Goal: Task Accomplishment & Management: Complete application form

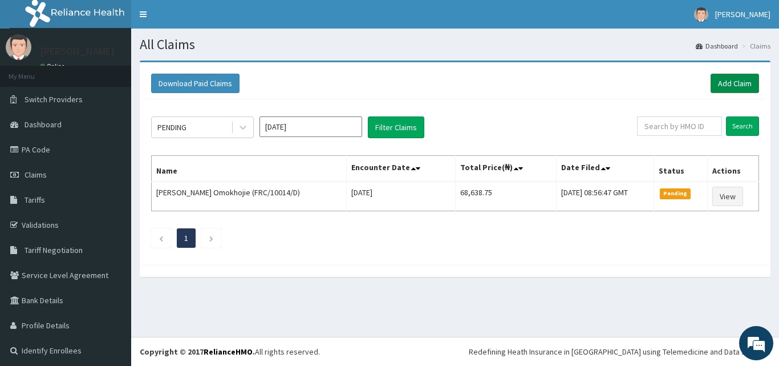
click at [730, 76] on link "Add Claim" at bounding box center [735, 83] width 48 height 19
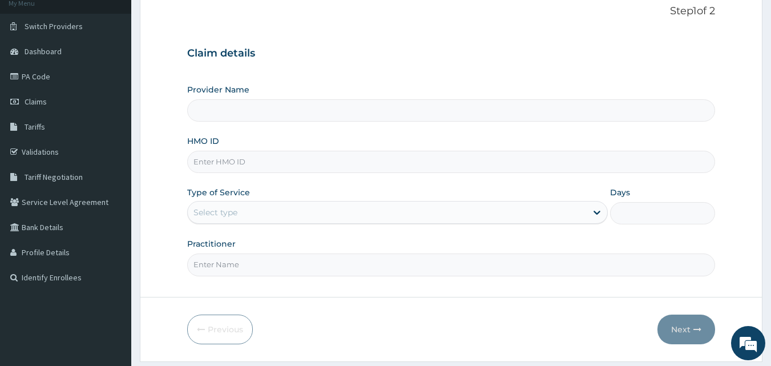
scroll to position [92, 0]
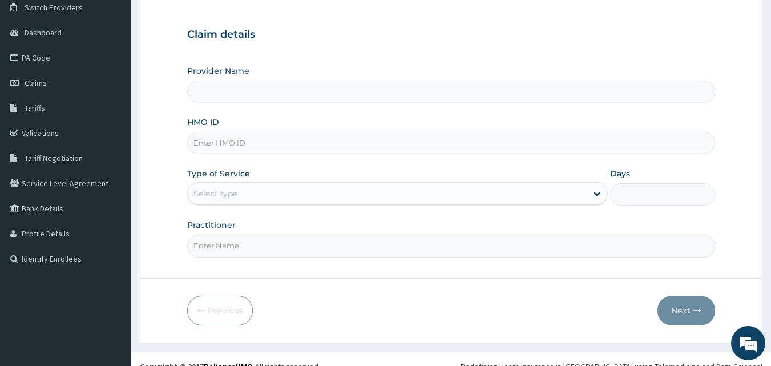
drag, startPoint x: 777, startPoint y: 66, endPoint x: 779, endPoint y: 133, distance: 67.3
click at [770, 133] on html "R EL Toggle navigation Tunde Oyedeji Tunde Oyedeji - omobonikehospital@yahoo.co…" at bounding box center [385, 144] width 771 height 472
type input "[GEOGRAPHIC_DATA] and Maternity home"
click at [285, 139] on input "HMO ID" at bounding box center [451, 143] width 528 height 22
paste input "BVT/10007/A"
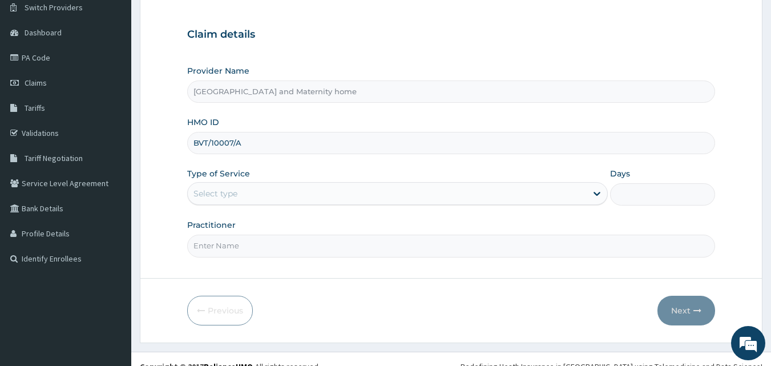
type input "BVT/10007/A"
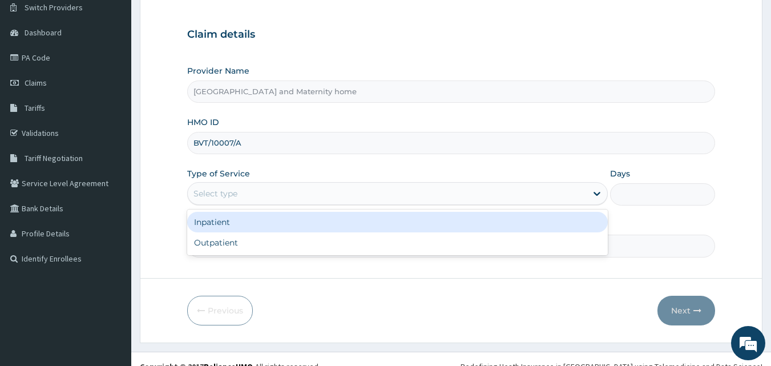
click at [280, 189] on div "Select type" at bounding box center [387, 193] width 399 height 18
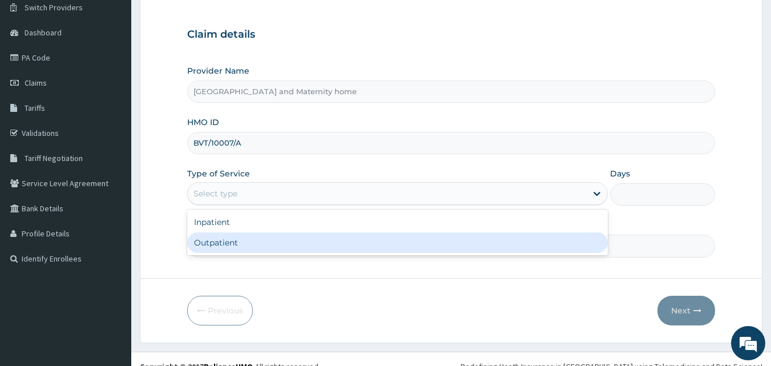
click at [279, 233] on div "Outpatient" at bounding box center [397, 242] width 420 height 21
type input "1"
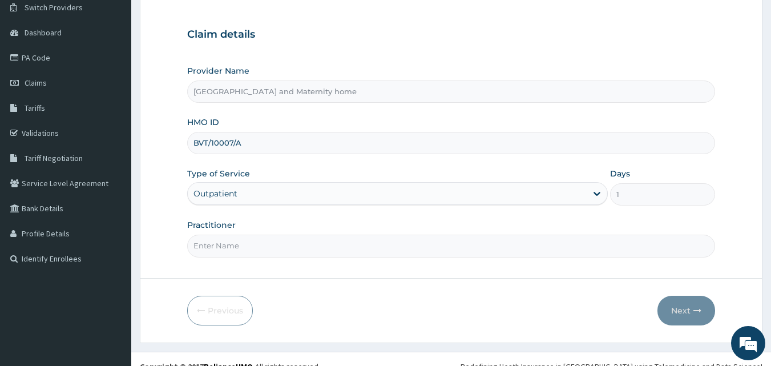
click at [279, 233] on div "Practitioner" at bounding box center [451, 238] width 528 height 38
click at [277, 242] on input "Practitioner" at bounding box center [451, 245] width 528 height 22
type input "DR. MBONU CLINTON"
click at [680, 311] on button "Next" at bounding box center [686, 310] width 58 height 30
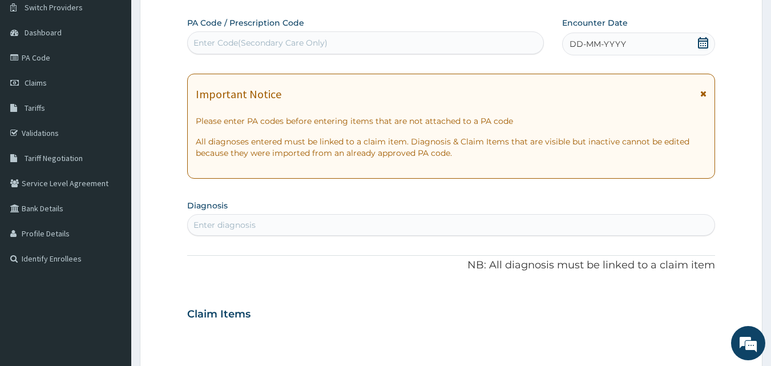
click at [323, 43] on div "Enter Code(Secondary Care Only)" at bounding box center [260, 42] width 134 height 11
paste input "PA/F3958F"
type input "PA/F3958F"
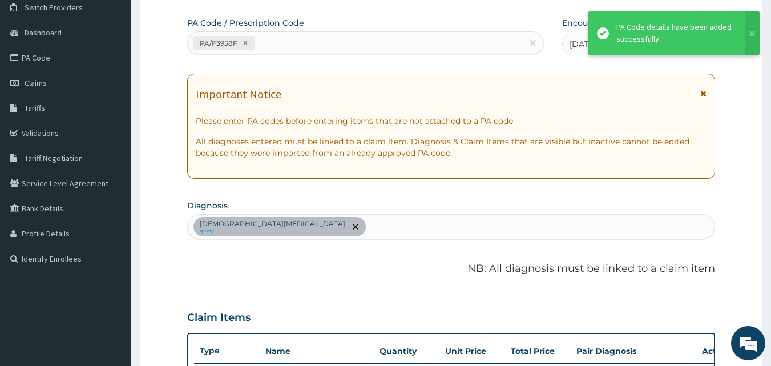
scroll to position [292, 0]
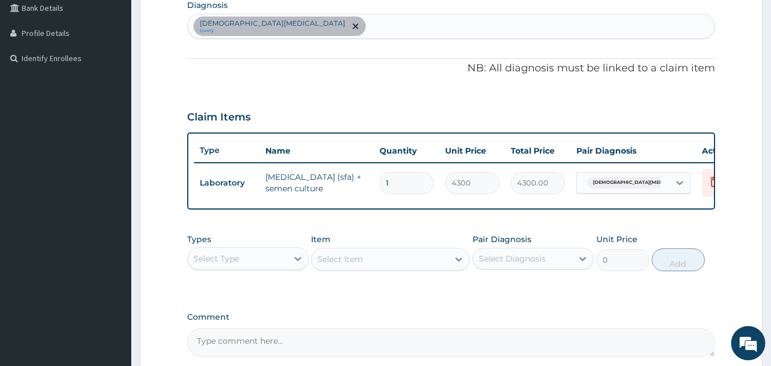
click at [242, 268] on div "Select Type" at bounding box center [238, 258] width 100 height 18
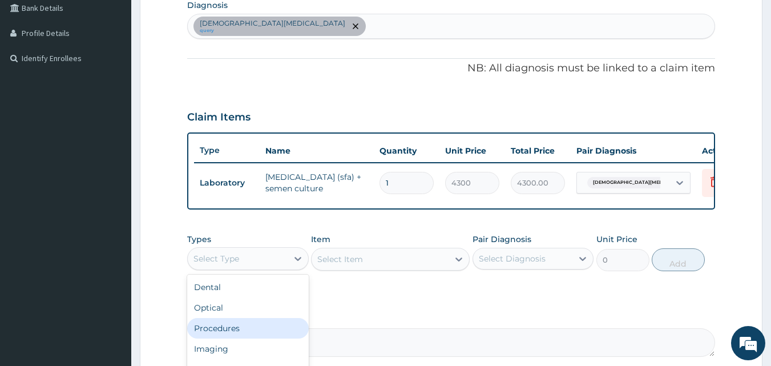
click at [232, 338] on div "Procedures" at bounding box center [247, 328] width 121 height 21
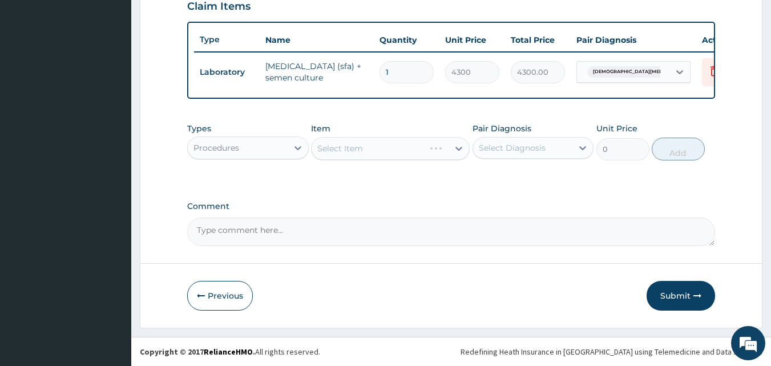
scroll to position [405, 0]
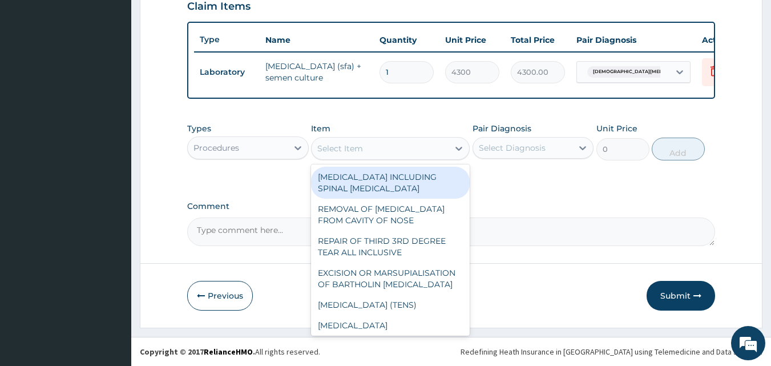
click at [418, 157] on div "Select Item" at bounding box center [379, 148] width 137 height 18
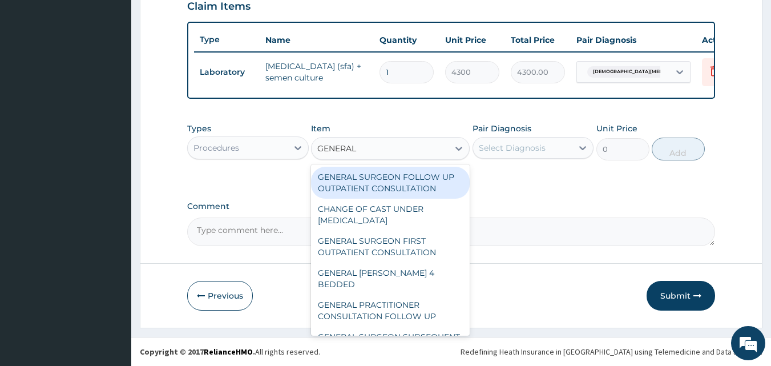
type input "GENERAL"
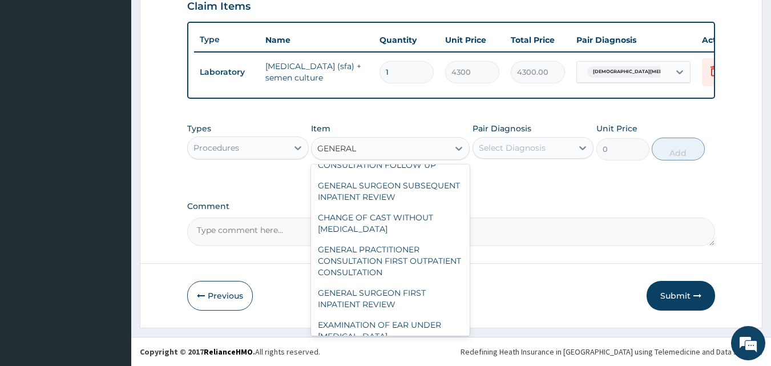
scroll to position [164, 0]
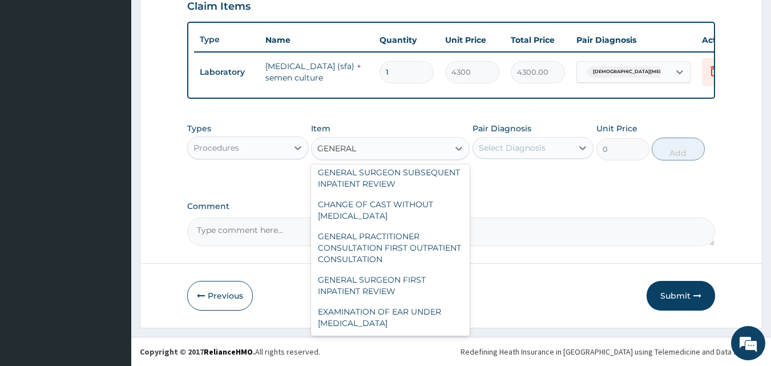
click at [386, 257] on div "GENERAL PRACTITIONER CONSULTATION FIRST OUTPATIENT CONSULTATION" at bounding box center [390, 247] width 159 height 43
type input "3547.5"
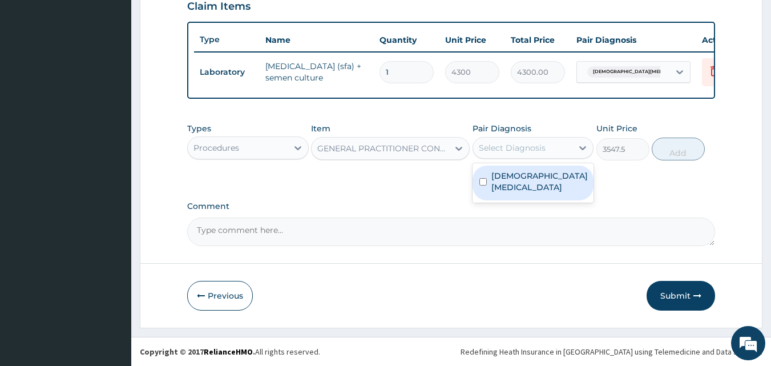
click at [536, 178] on label "Male infertility, unspecified" at bounding box center [539, 181] width 96 height 23
checkbox input "true"
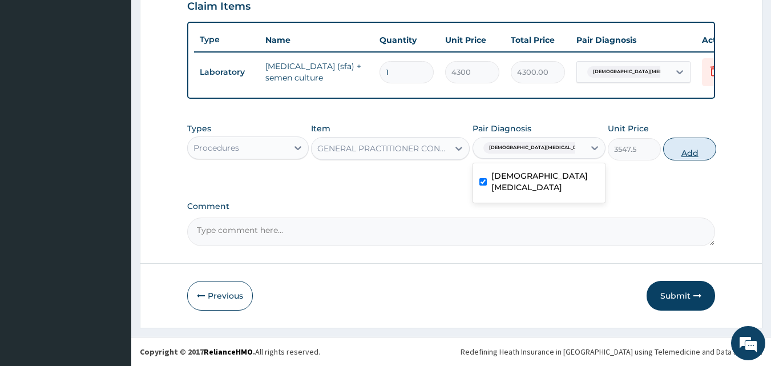
click at [686, 150] on button "Add" at bounding box center [689, 148] width 53 height 23
type input "0"
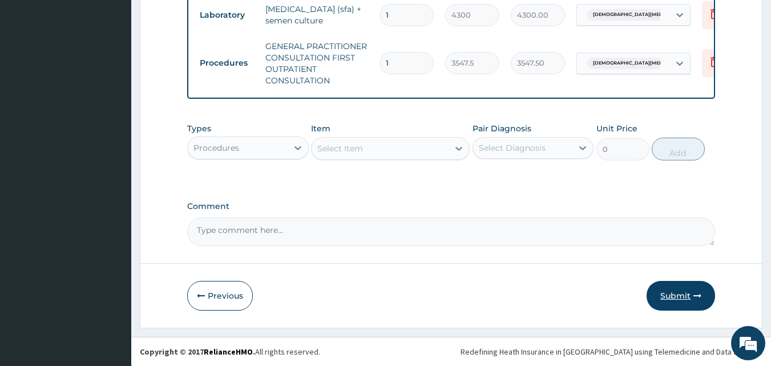
click at [683, 296] on button "Submit" at bounding box center [680, 296] width 68 height 30
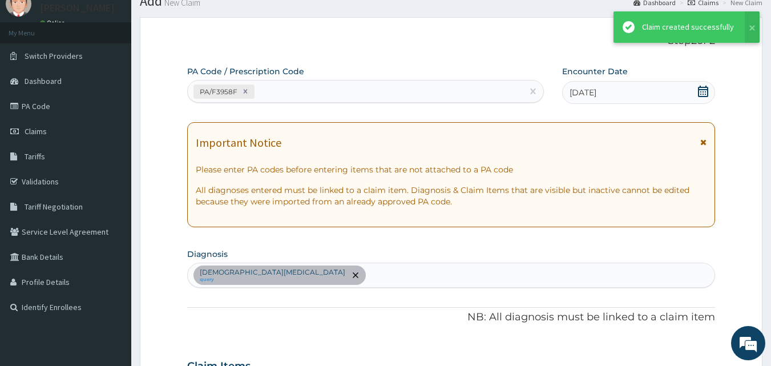
scroll to position [468, 0]
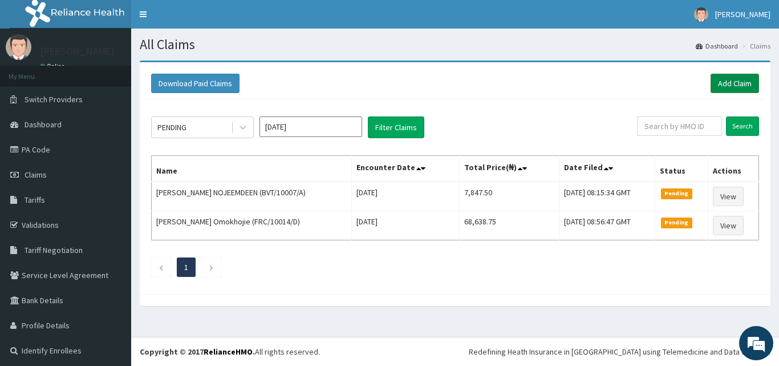
click at [734, 89] on link "Add Claim" at bounding box center [735, 83] width 48 height 19
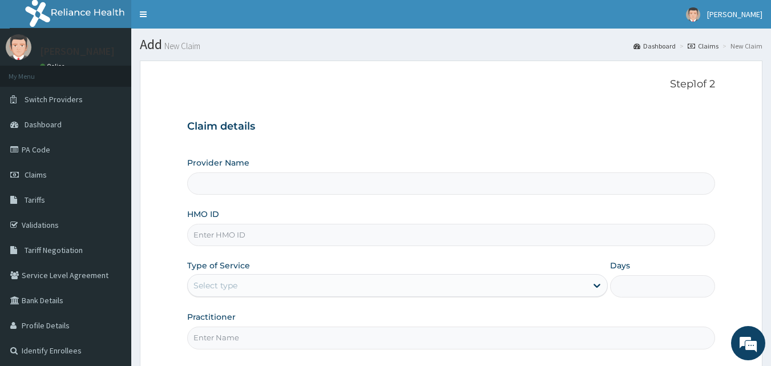
click at [381, 240] on input "HMO ID" at bounding box center [451, 235] width 528 height 22
paste input "KUD/10637/C"
type input "KUD/10637/C"
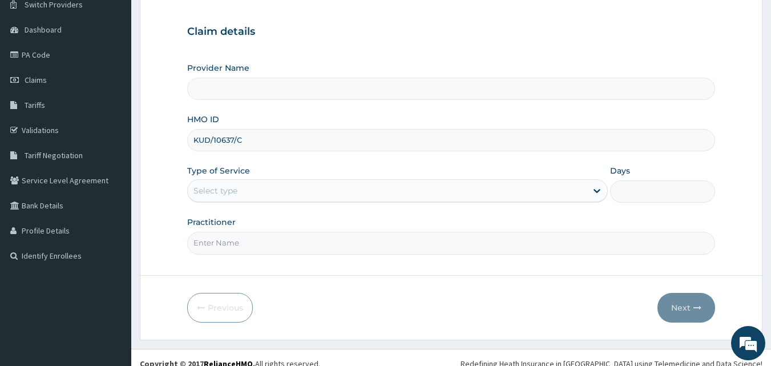
scroll to position [107, 0]
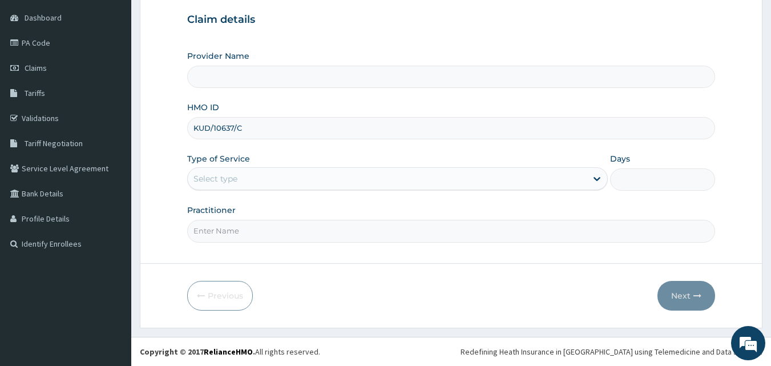
type input "[GEOGRAPHIC_DATA] and Maternity home"
type input "KUD/10637/C"
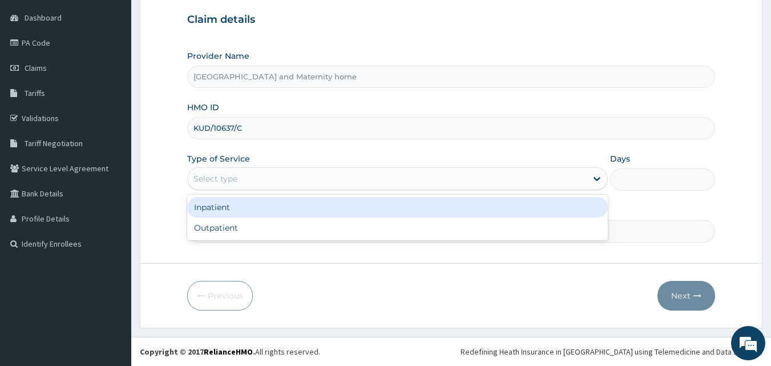
click at [362, 172] on div "Select type" at bounding box center [387, 178] width 399 height 18
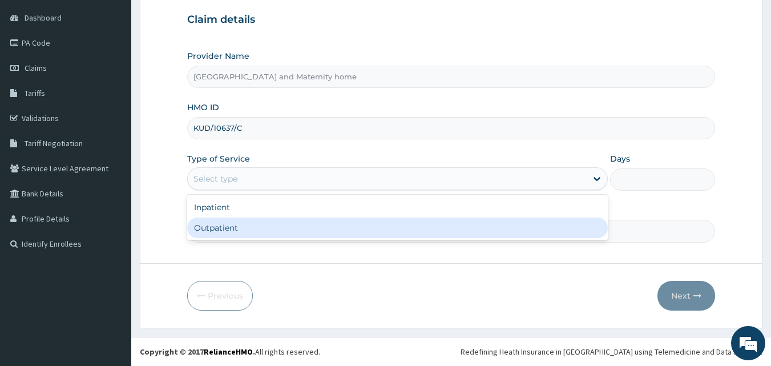
click at [339, 221] on div "Outpatient" at bounding box center [397, 227] width 420 height 21
type input "1"
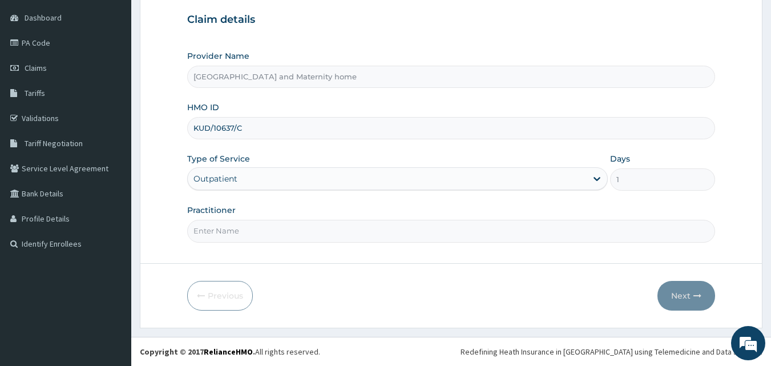
click at [337, 225] on input "Practitioner" at bounding box center [451, 231] width 528 height 22
type input "[PERSON_NAME] [PERSON_NAME]"
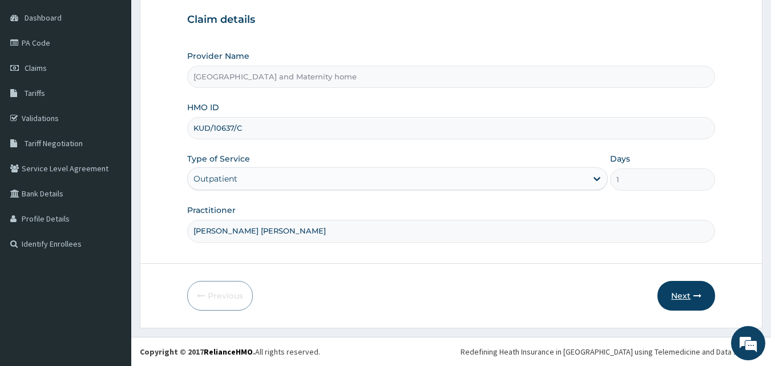
click at [681, 295] on button "Next" at bounding box center [686, 296] width 58 height 30
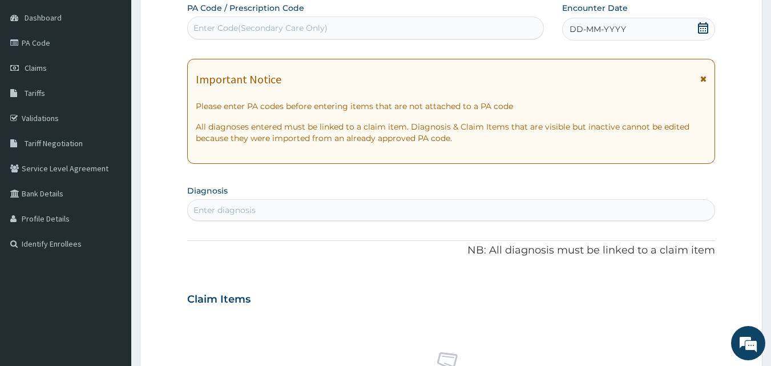
click at [360, 29] on div "Enter Code(Secondary Care Only)" at bounding box center [366, 28] width 356 height 18
paste input "PA/7E8CC2"
type input "PA/7E8CC2"
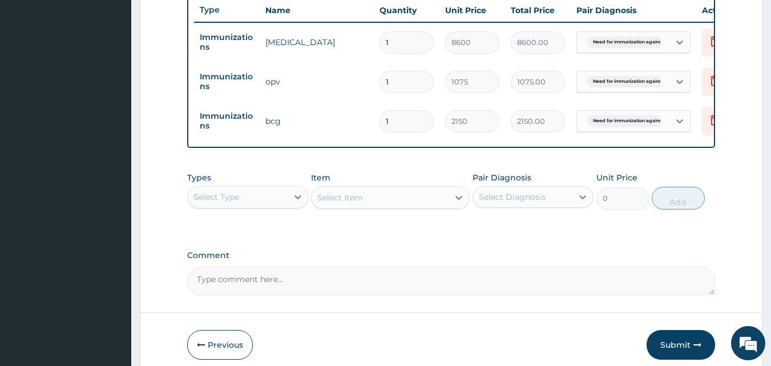
scroll to position [490, 0]
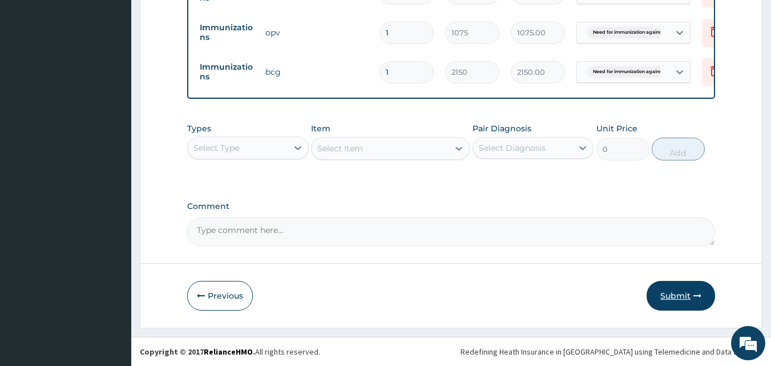
click at [670, 302] on button "Submit" at bounding box center [680, 296] width 68 height 30
